Goal: Feedback & Contribution: Submit feedback/report problem

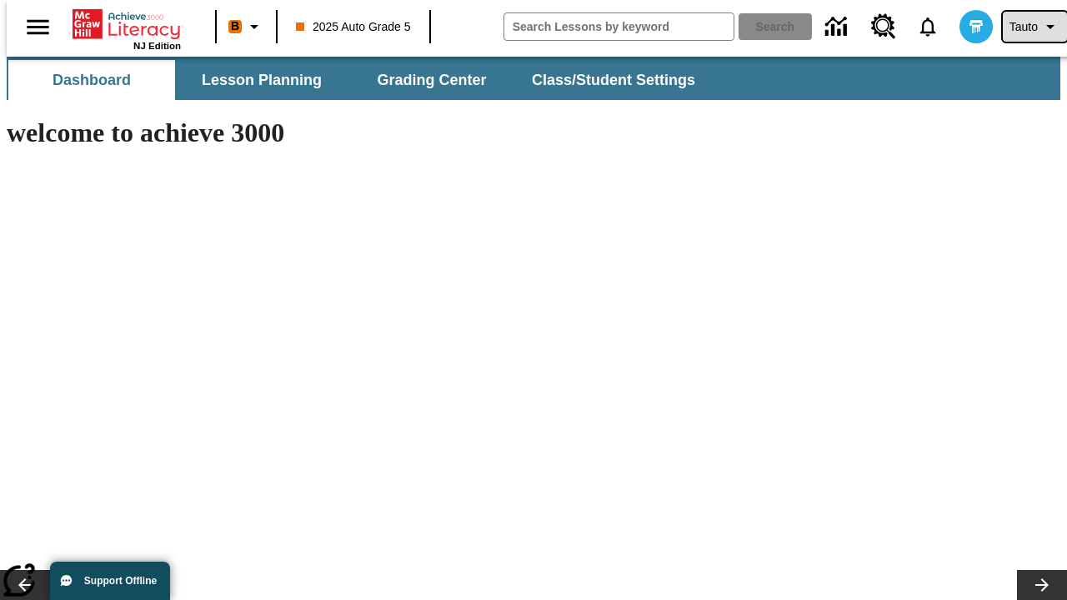
click at [1026, 27] on span "Tauto" at bounding box center [1023, 27] width 28 height 18
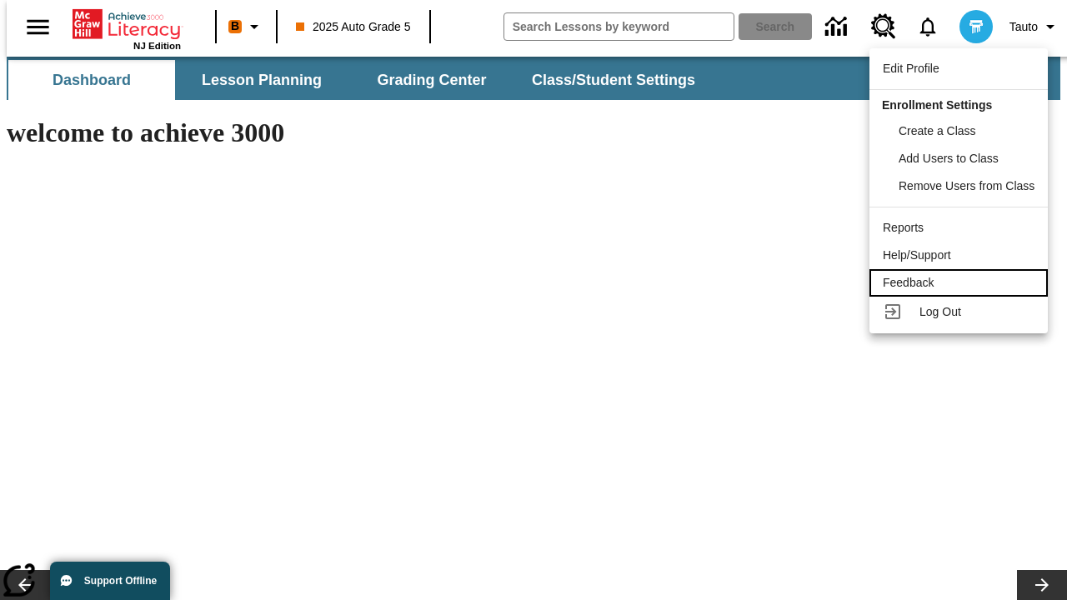
click at [961, 283] on div "Feedback" at bounding box center [959, 283] width 152 height 18
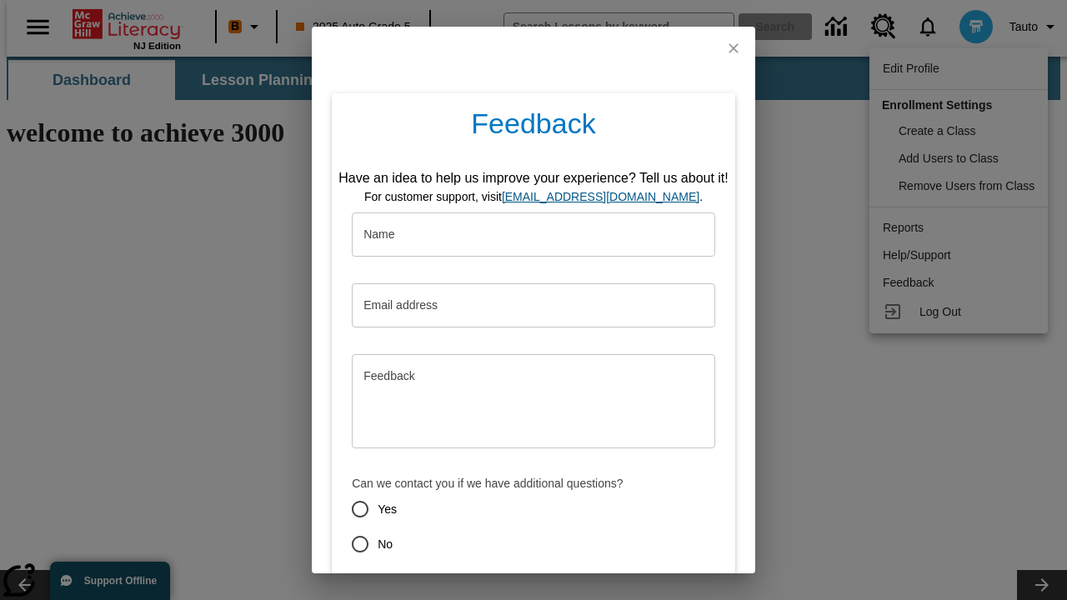
click at [446, 588] on button "Submit" at bounding box center [456, 603] width 66 height 31
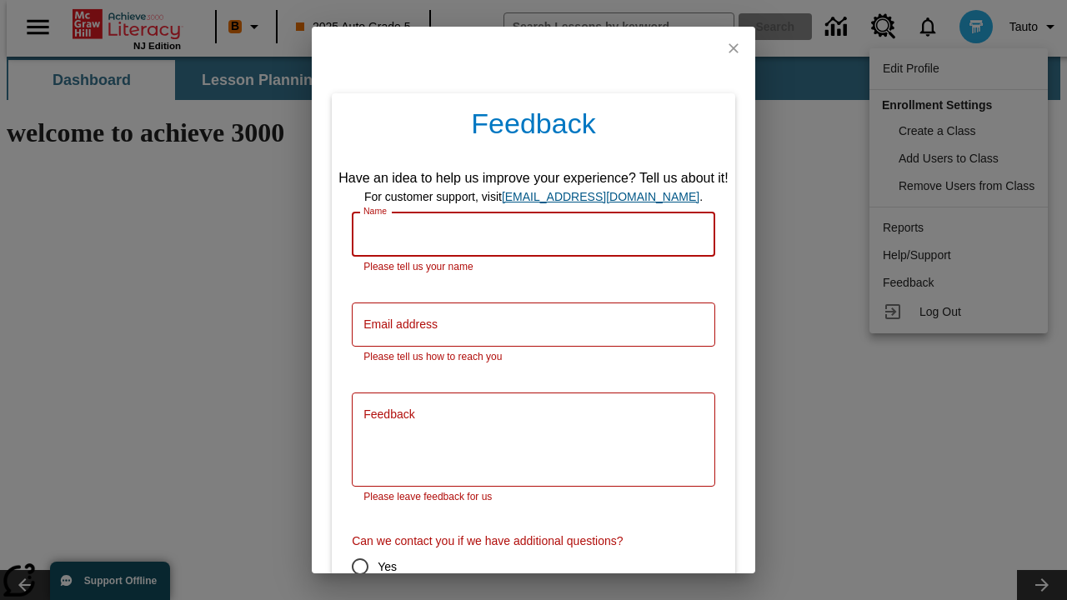
scroll to position [83, 0]
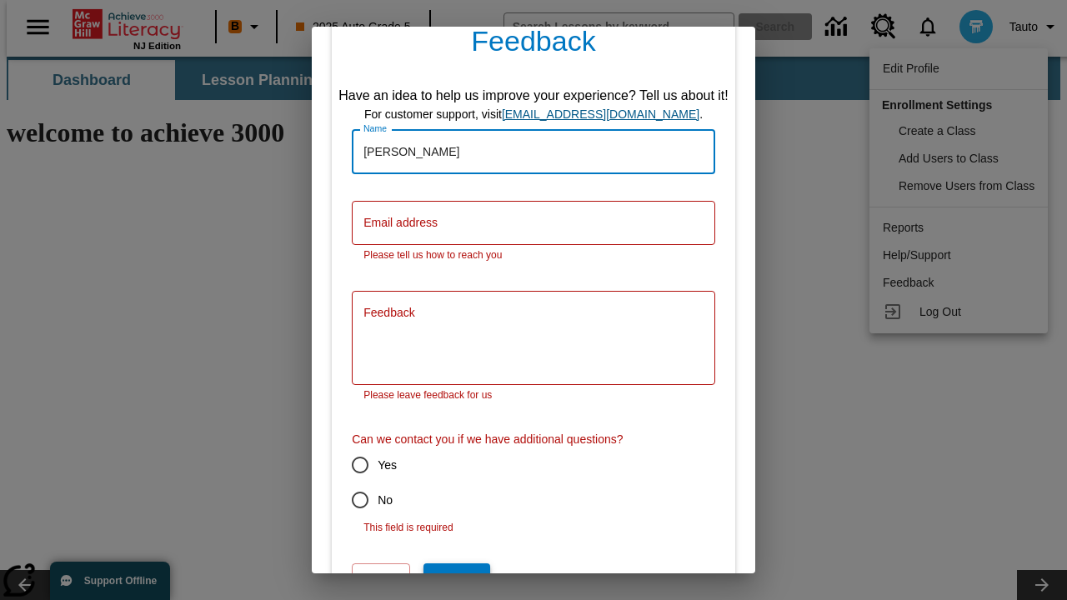
type input "[PERSON_NAME]"
type input "[PERSON_NAME][EMAIL_ADDRESS][DOMAIN_NAME]"
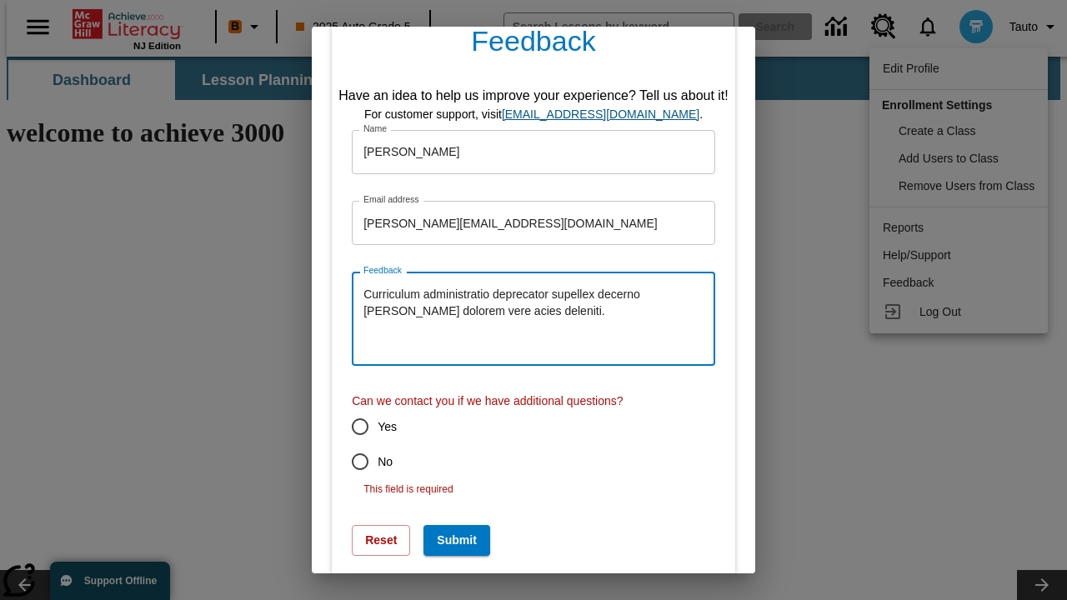
type textarea "Curriculum administratio deprecator supellex decerno [PERSON_NAME] dolorem vere…"
click at [348, 462] on input "No" at bounding box center [360, 461] width 35 height 35
click at [446, 525] on button "Submit" at bounding box center [456, 540] width 66 height 31
radio input "false"
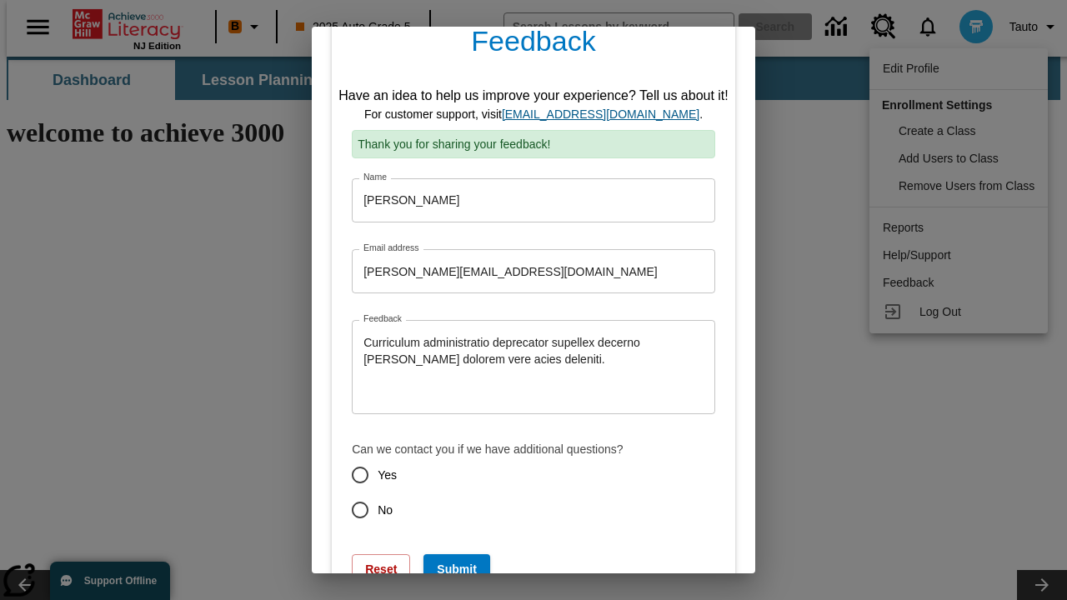
click at [606, 114] on link "[EMAIL_ADDRESS][DOMAIN_NAME]" at bounding box center [601, 114] width 198 height 13
